Goal: Check status

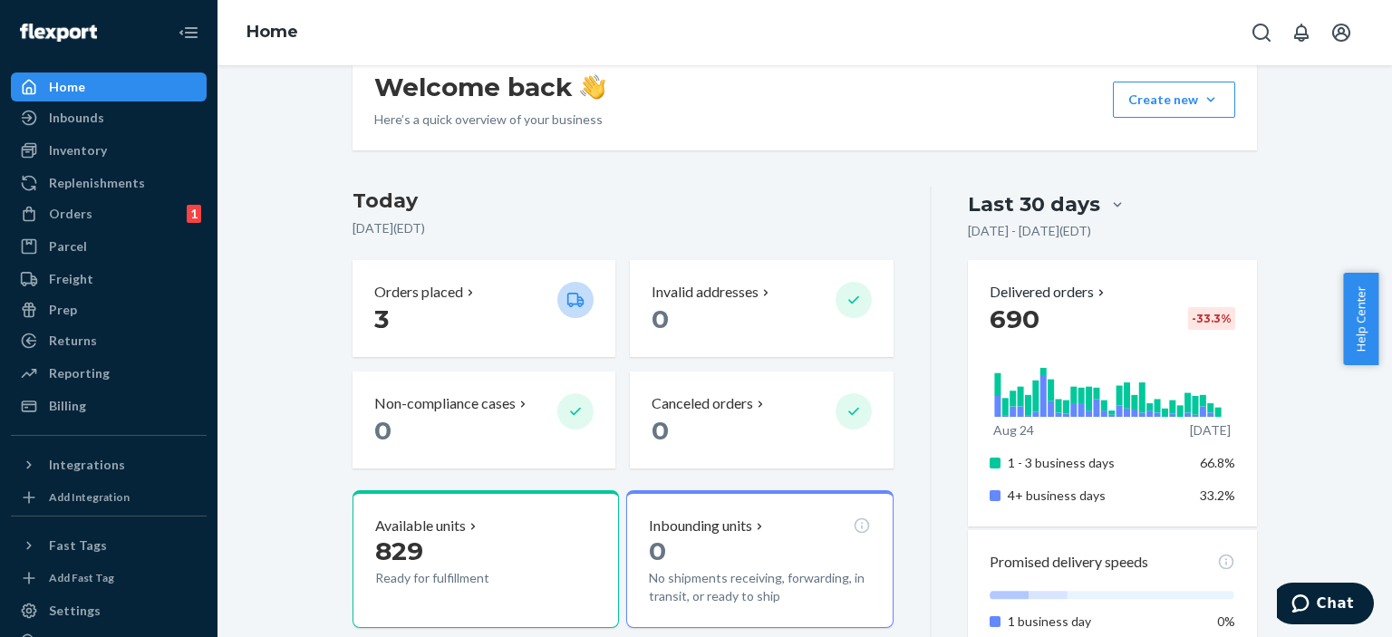
scroll to position [286, 0]
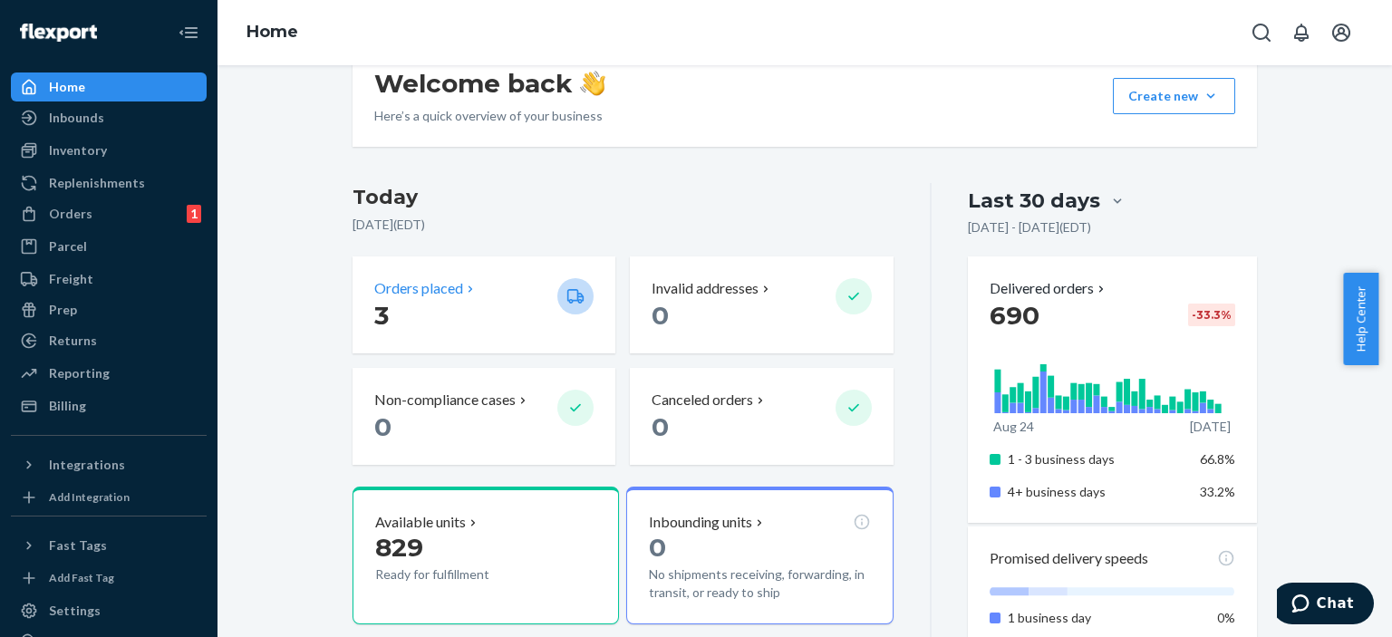
click at [396, 308] on p "3" at bounding box center [458, 315] width 169 height 33
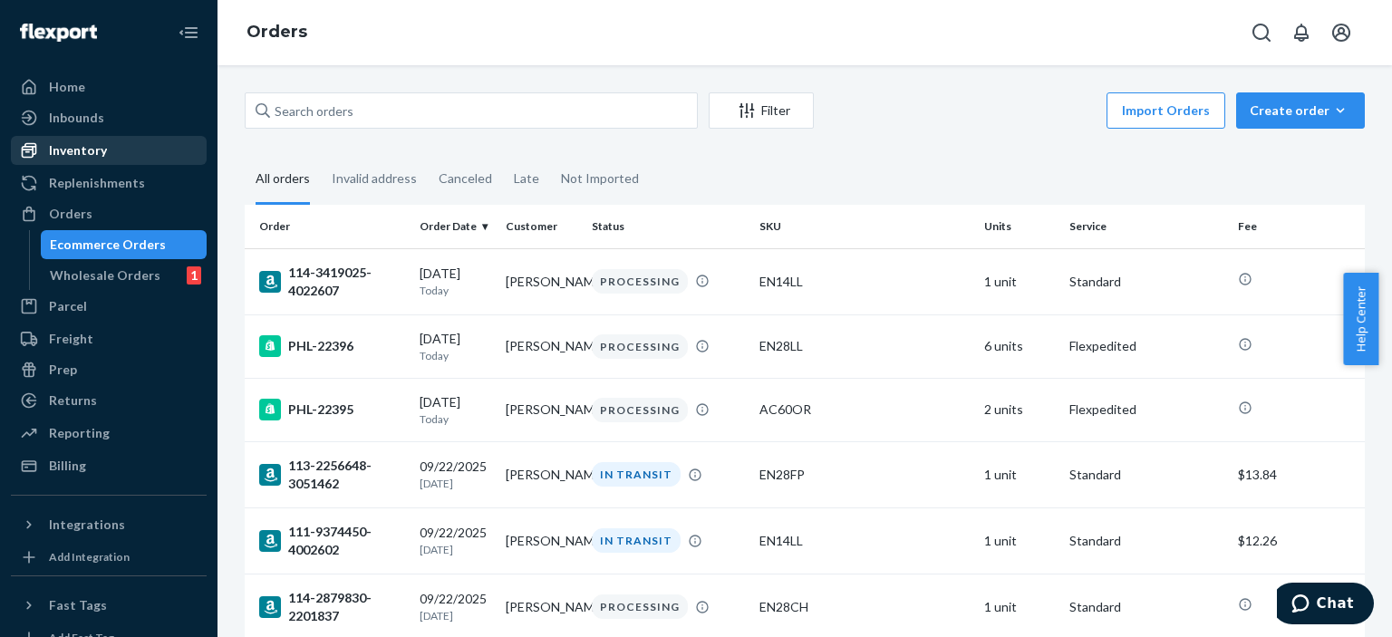
click at [86, 148] on div "Inventory" at bounding box center [78, 150] width 58 height 18
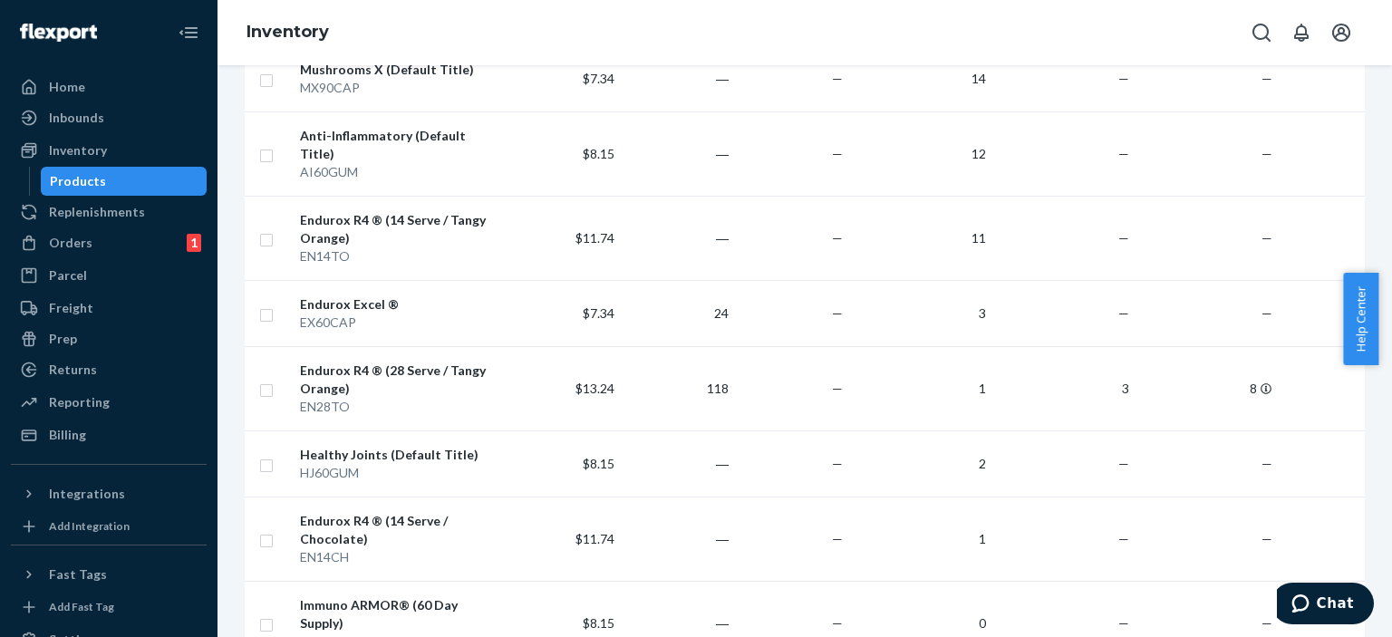
scroll to position [1206, 0]
click at [349, 361] on div "Endurox R4 ® (28 Serve / Tangy Orange)" at bounding box center [400, 379] width 200 height 36
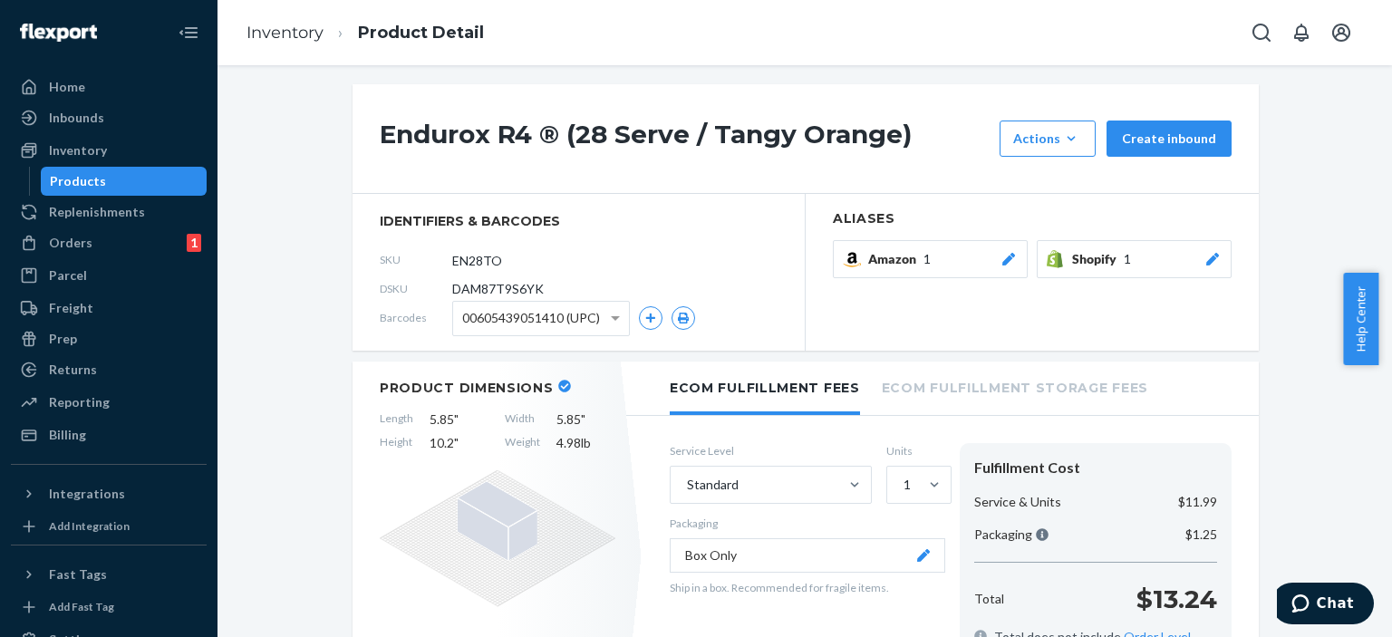
scroll to position [140, 0]
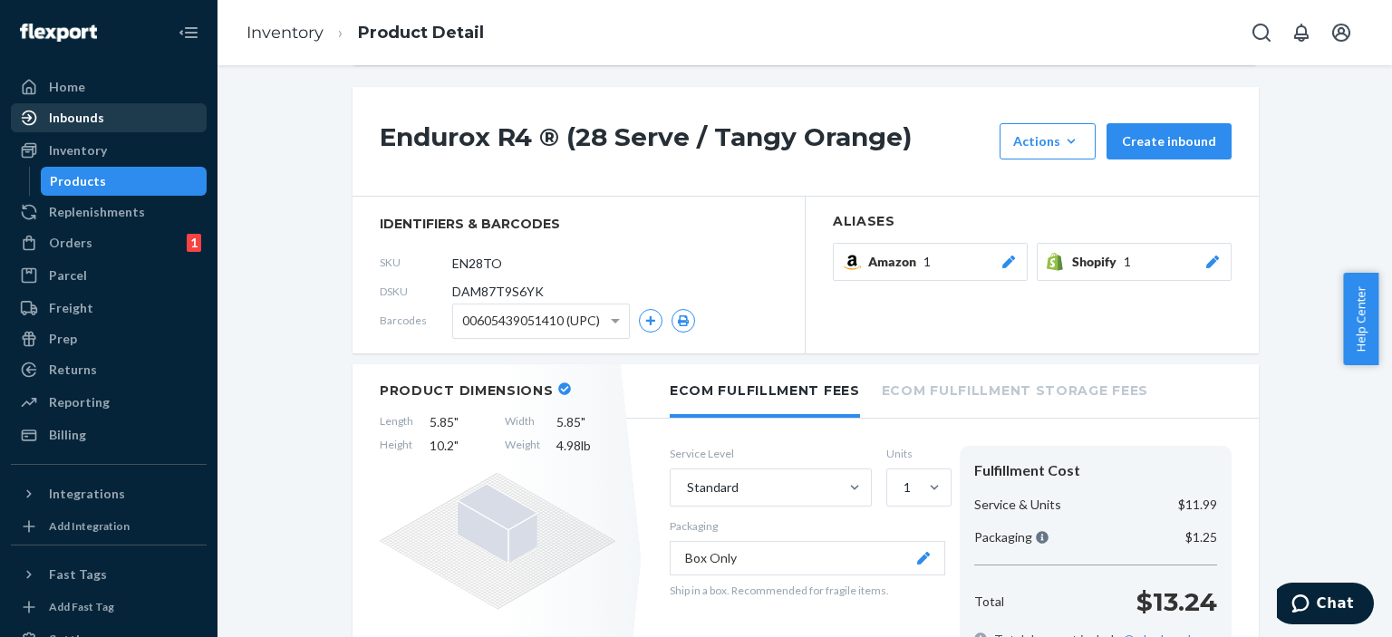
click at [88, 120] on div "Inbounds" at bounding box center [76, 118] width 55 height 18
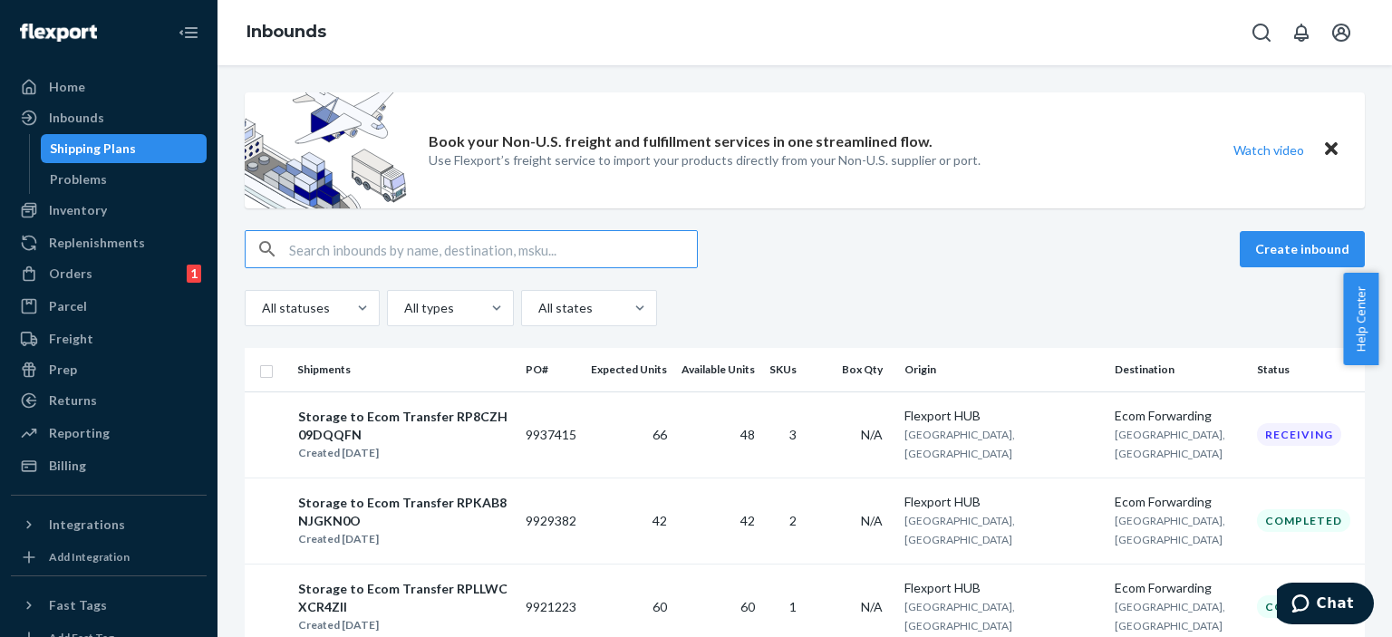
click at [352, 250] on input "text" at bounding box center [493, 249] width 408 height 36
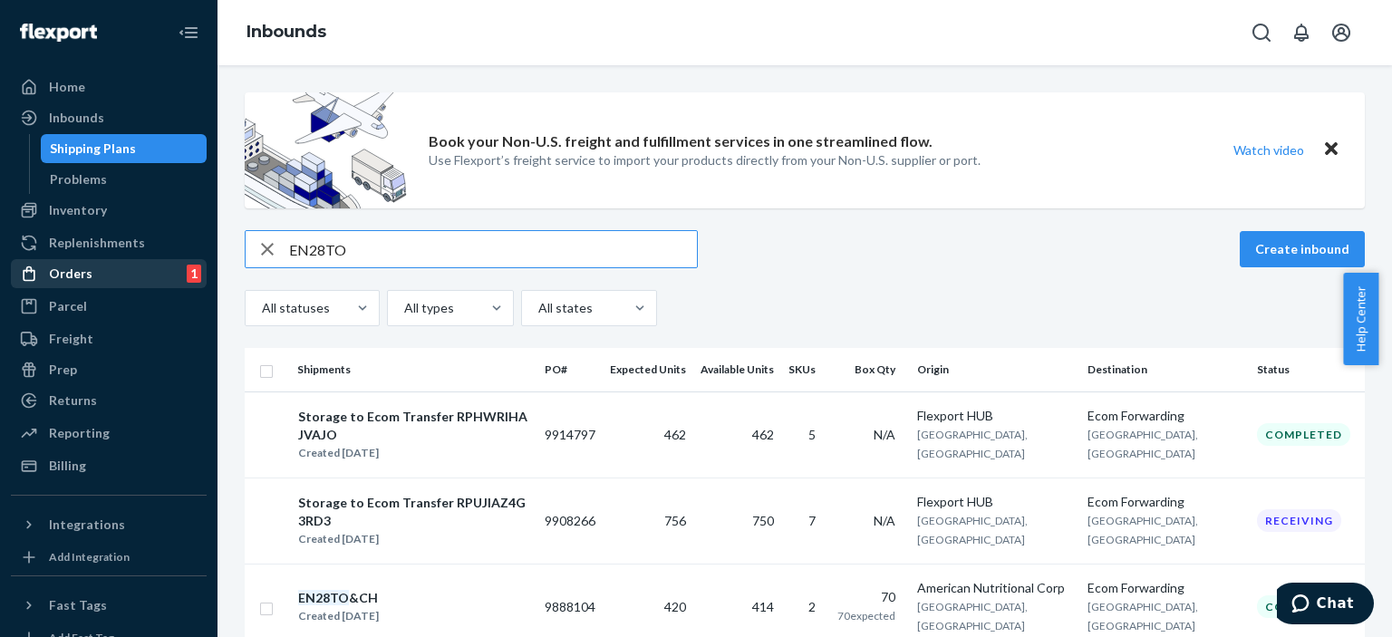
type input "EN28TO"
click at [84, 271] on div "Orders" at bounding box center [70, 274] width 43 height 18
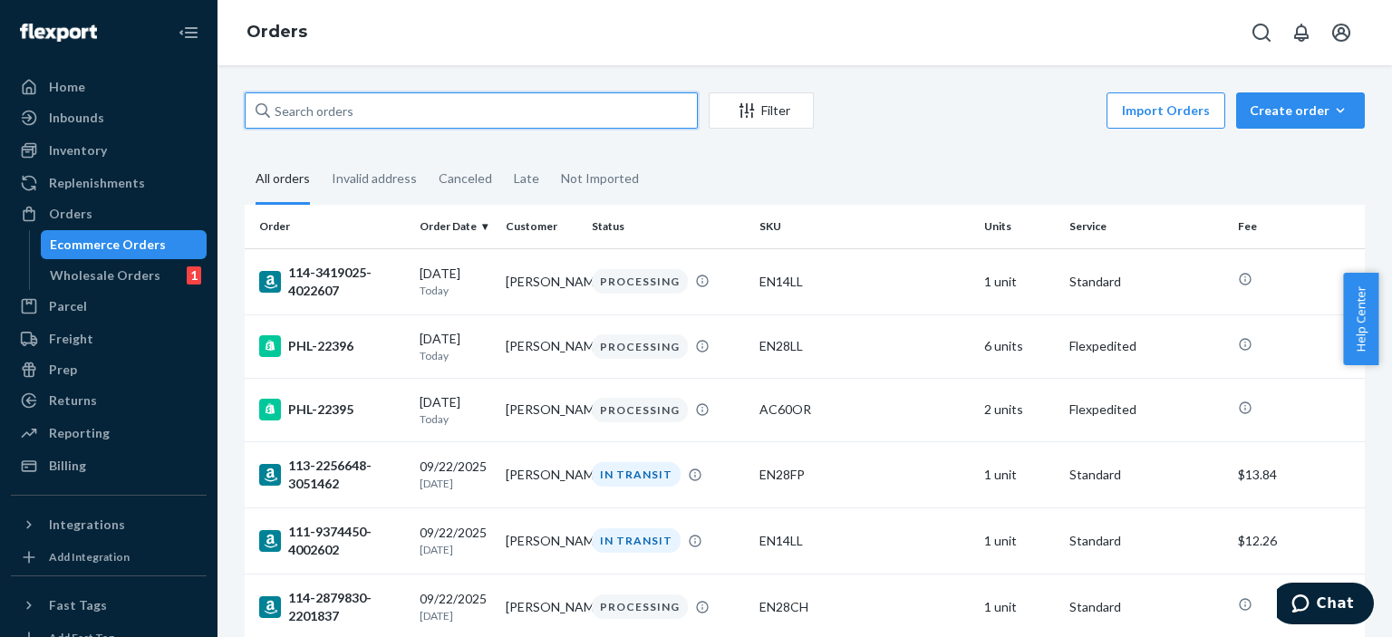
click at [471, 112] on input "text" at bounding box center [471, 110] width 453 height 36
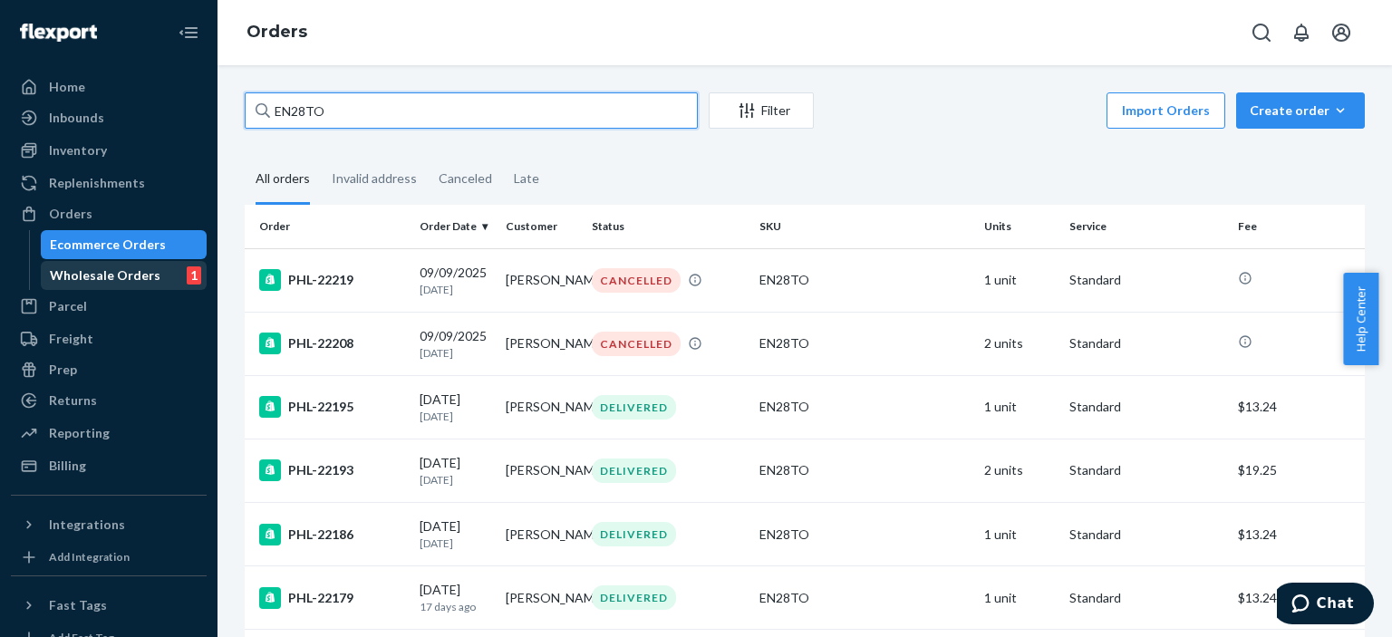
type input "EN28TO"
click at [109, 266] on div "Wholesale Orders" at bounding box center [105, 275] width 111 height 18
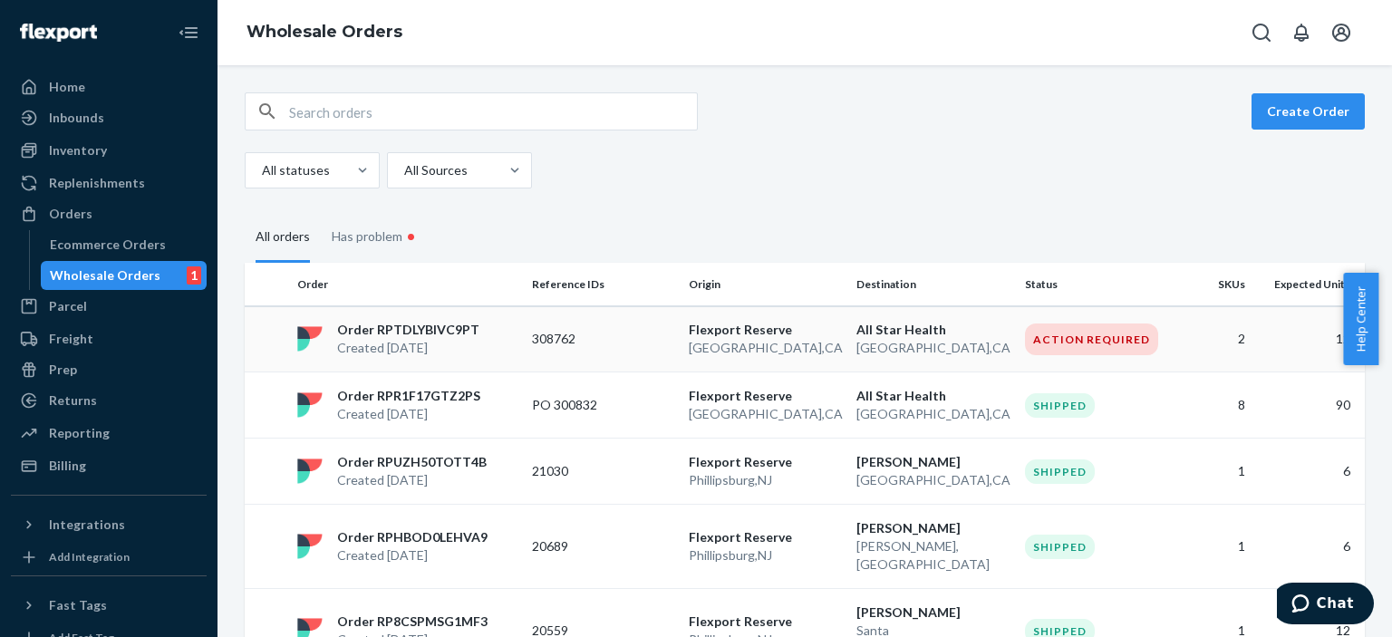
click at [1078, 339] on div "Action Required" at bounding box center [1091, 339] width 133 height 32
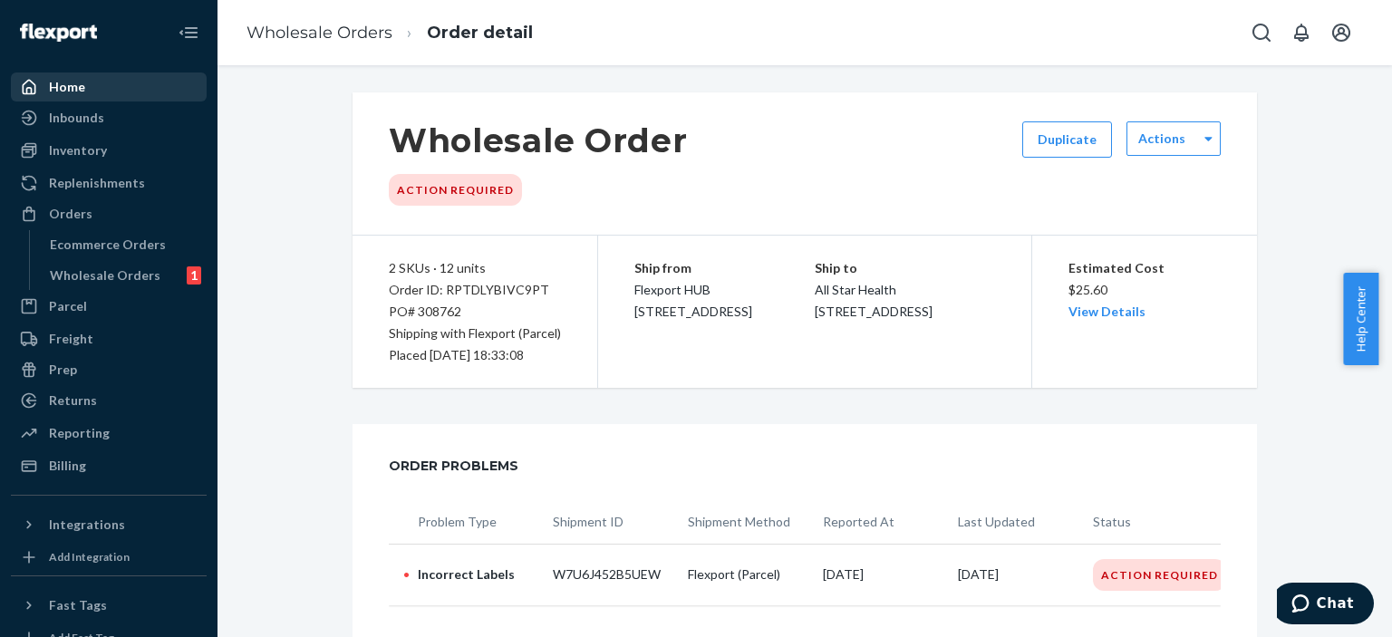
click at [47, 76] on div "Home" at bounding box center [109, 86] width 192 height 25
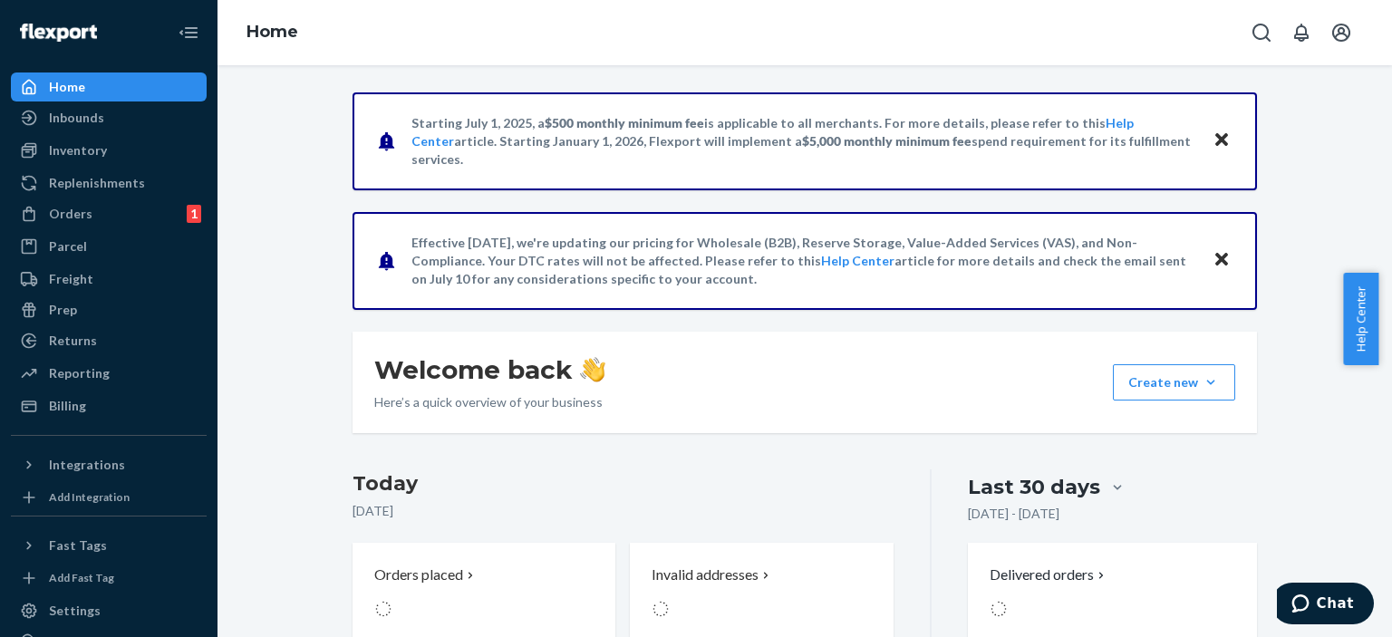
click at [47, 76] on div "Home" at bounding box center [109, 86] width 192 height 25
